Goal: Task Accomplishment & Management: Complete application form

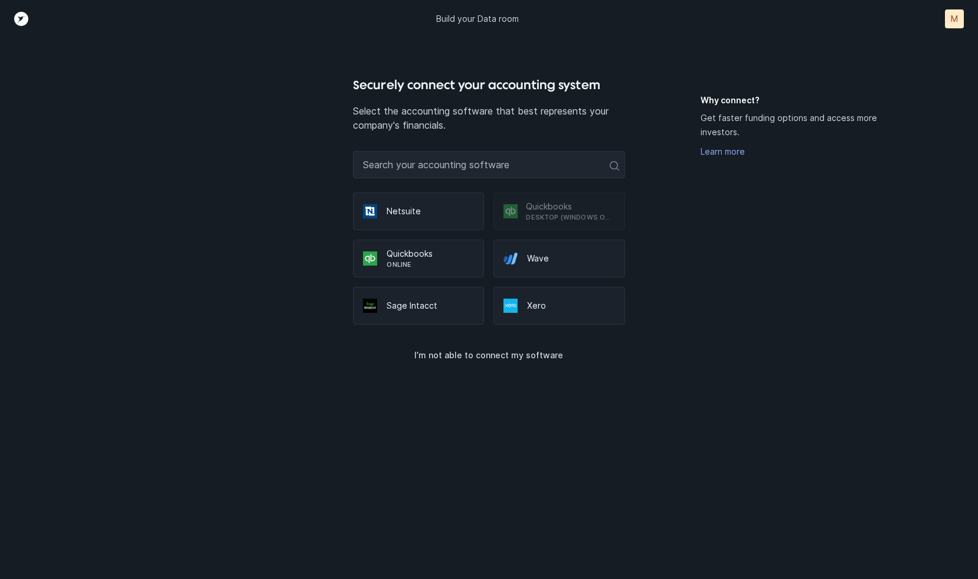
click at [526, 311] on div at bounding box center [515, 306] width 24 height 14
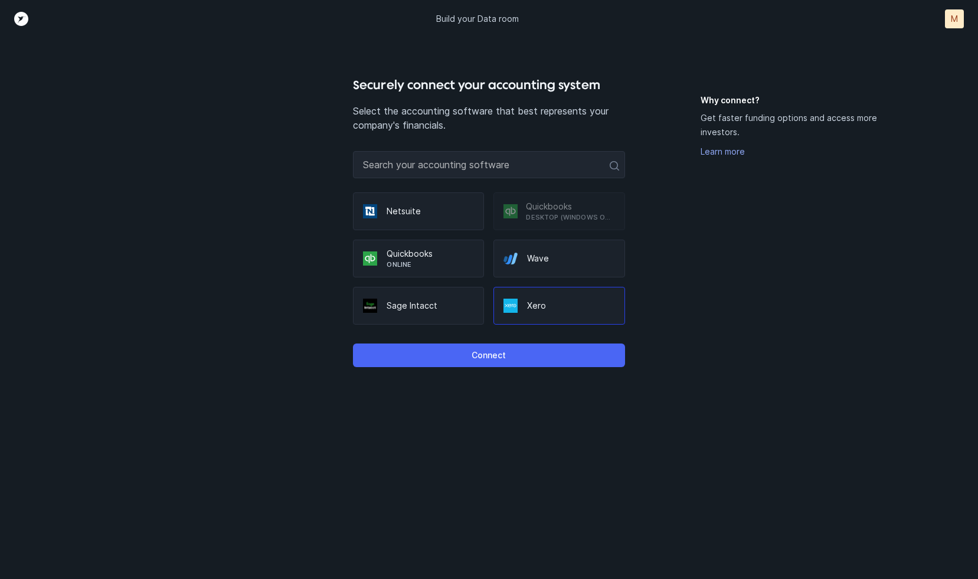
click at [466, 355] on button "Connect" at bounding box center [488, 355] width 271 height 24
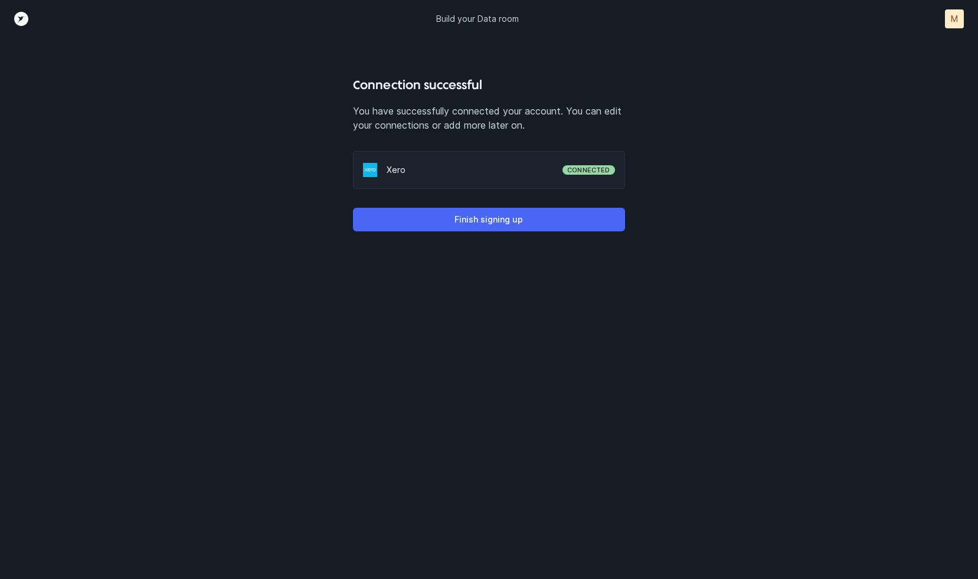
click at [490, 219] on p "Finish signing up" at bounding box center [488, 219] width 68 height 14
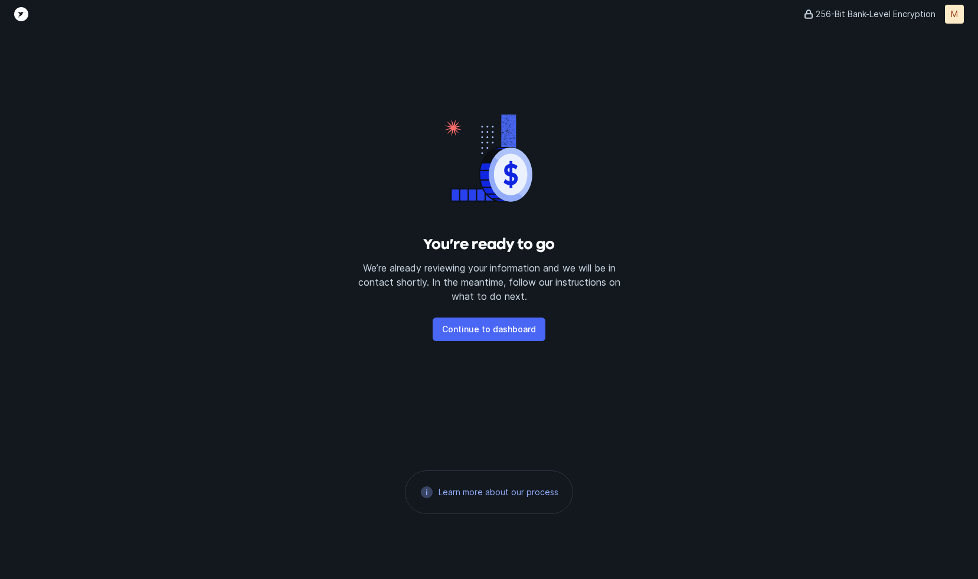
click at [481, 328] on p "Continue to dashboard" at bounding box center [489, 329] width 94 height 14
